Goal: Use online tool/utility: Use online tool/utility

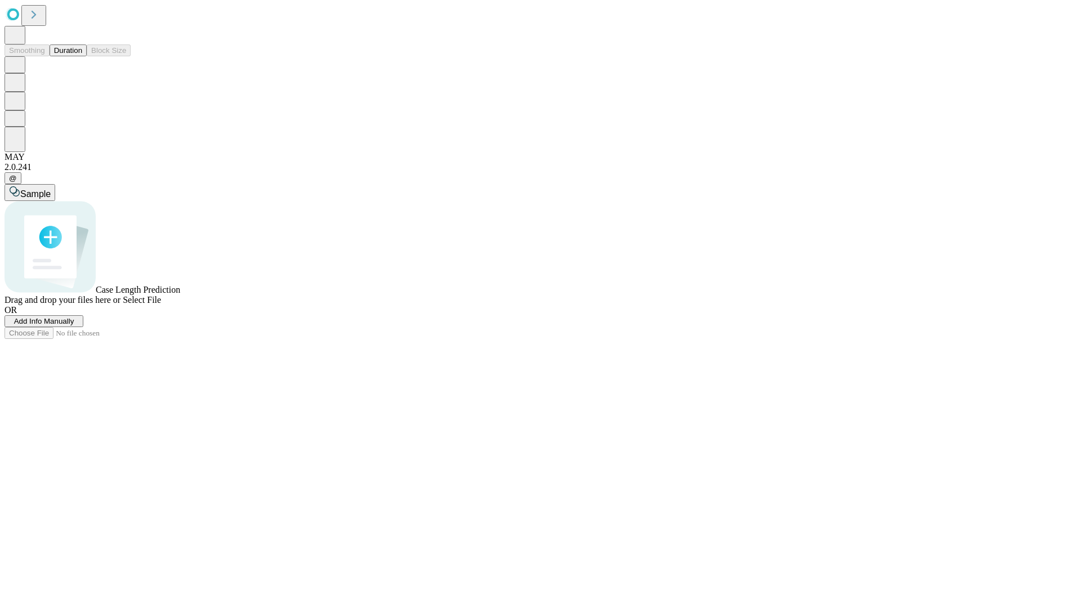
click at [82, 56] on button "Duration" at bounding box center [68, 50] width 37 height 12
click at [51, 189] on span "Sample" at bounding box center [35, 194] width 30 height 10
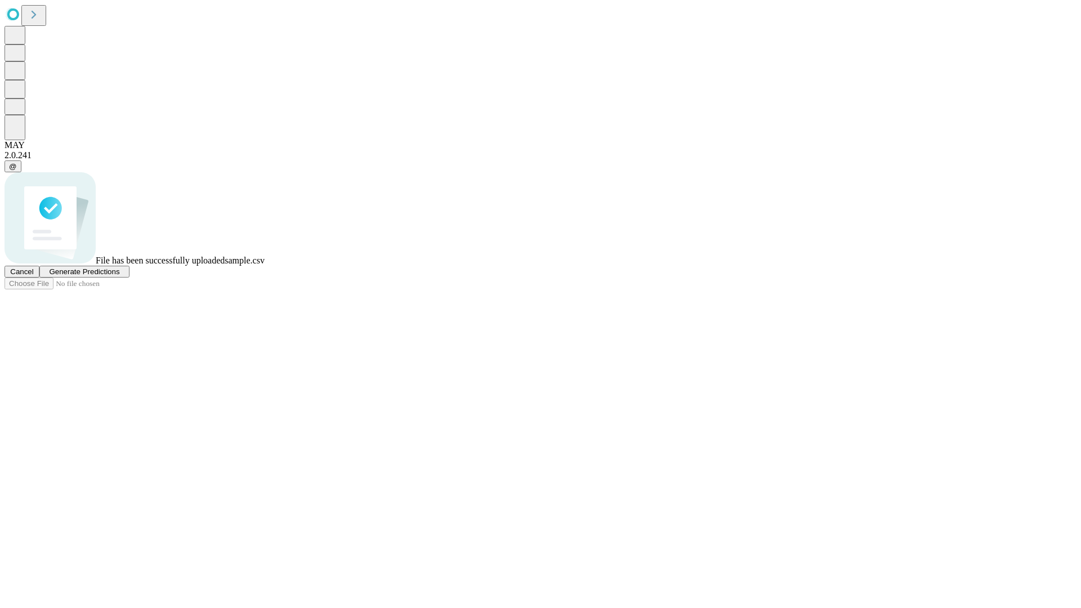
click at [119, 276] on span "Generate Predictions" at bounding box center [84, 271] width 70 height 8
